Goal: Use online tool/utility: Use online tool/utility

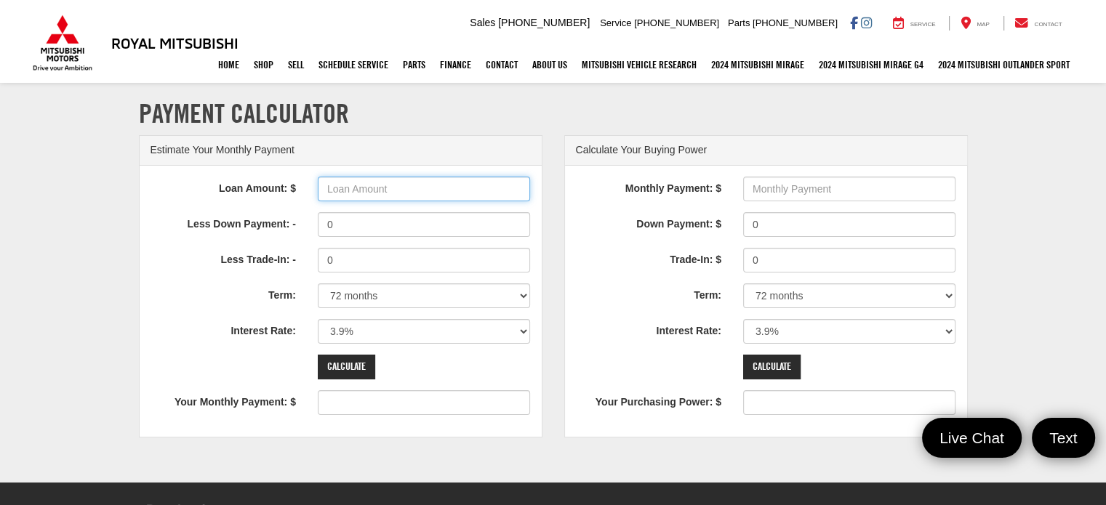
click at [370, 193] on input "Loan Amount: $" at bounding box center [424, 189] width 213 height 25
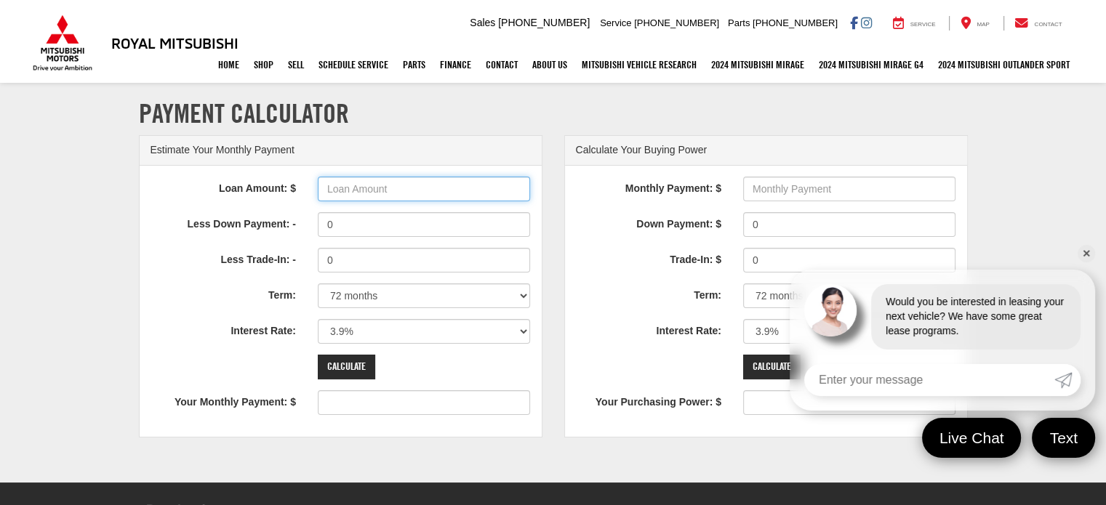
click at [356, 193] on input "Loan Amount: $" at bounding box center [424, 189] width 213 height 25
click at [1087, 255] on link "✕" at bounding box center [1086, 253] width 17 height 17
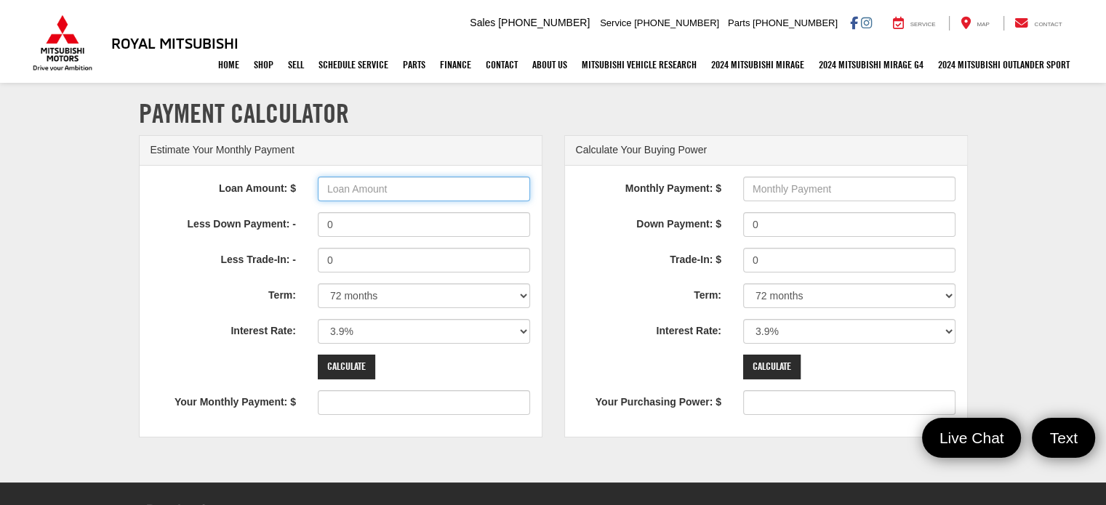
click at [397, 185] on input "Loan Amount: $" at bounding box center [424, 189] width 213 height 25
paste input "$10,863.97"
type input "$10,863.97"
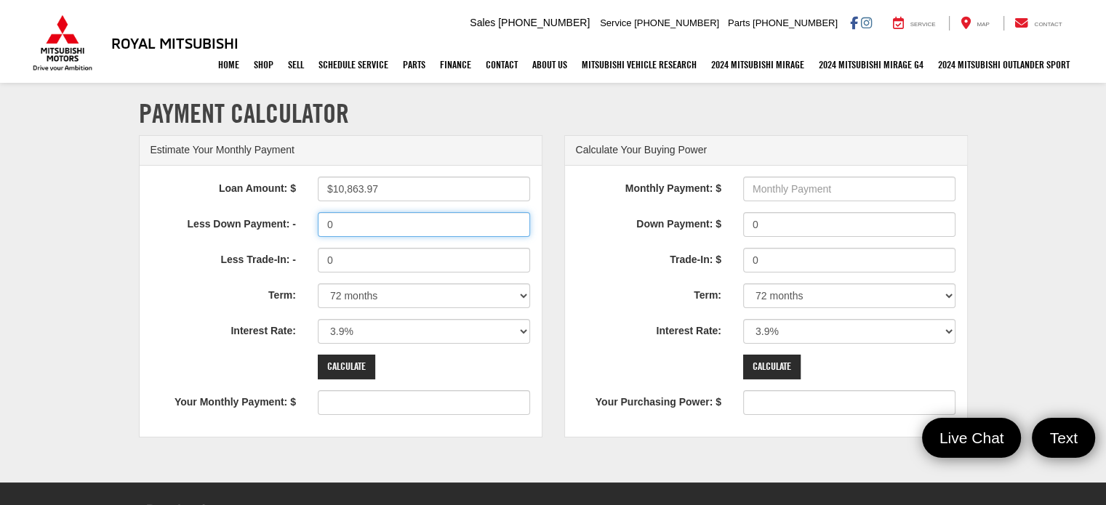
click at [383, 217] on input "0" at bounding box center [424, 224] width 213 height 25
type input "0"
type input "3"
type input "4700"
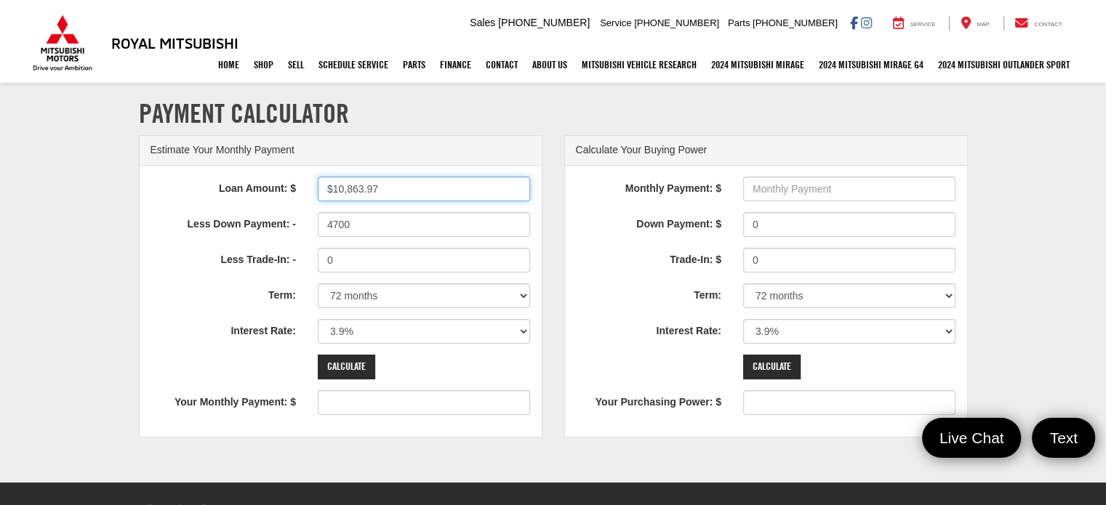
click at [384, 191] on input "$10,863.97" at bounding box center [424, 189] width 213 height 25
